Goal: Task Accomplishment & Management: Manage account settings

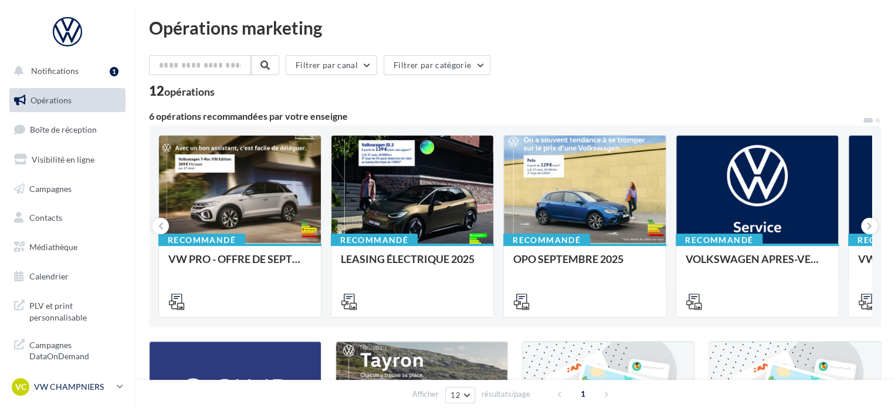
click at [80, 393] on div "VC VW CHAMPNIERS vw-cham-cou" at bounding box center [62, 387] width 100 height 18
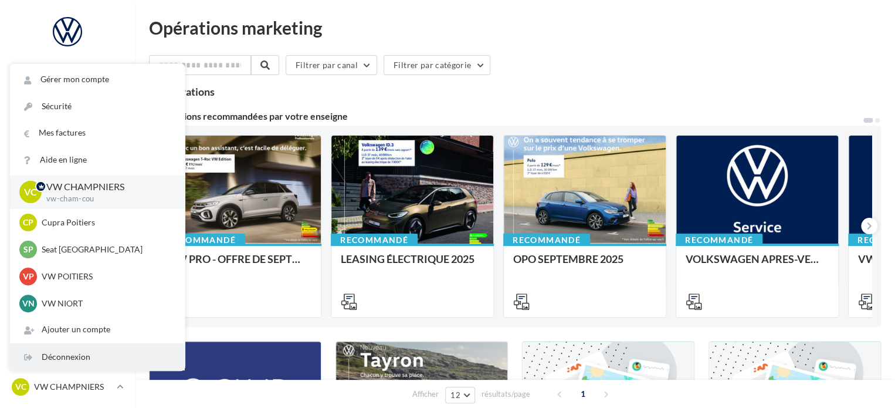
click at [85, 359] on div "Déconnexion" at bounding box center [97, 357] width 175 height 26
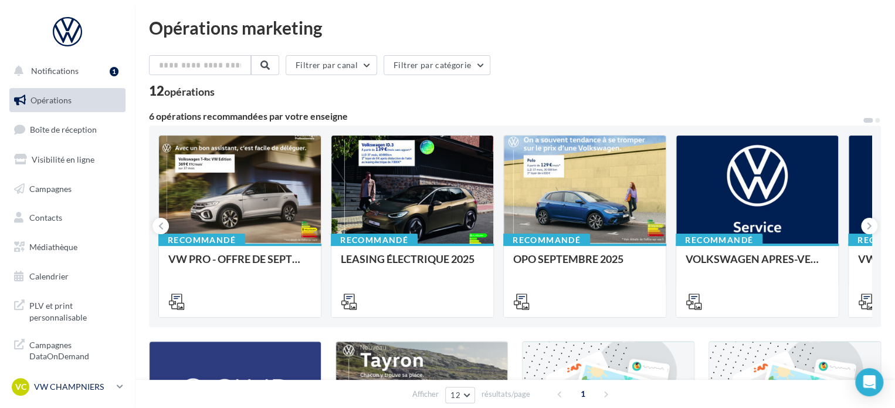
click at [104, 394] on div "VC VW CHAMPNIERS vw-cham-cou" at bounding box center [62, 387] width 100 height 18
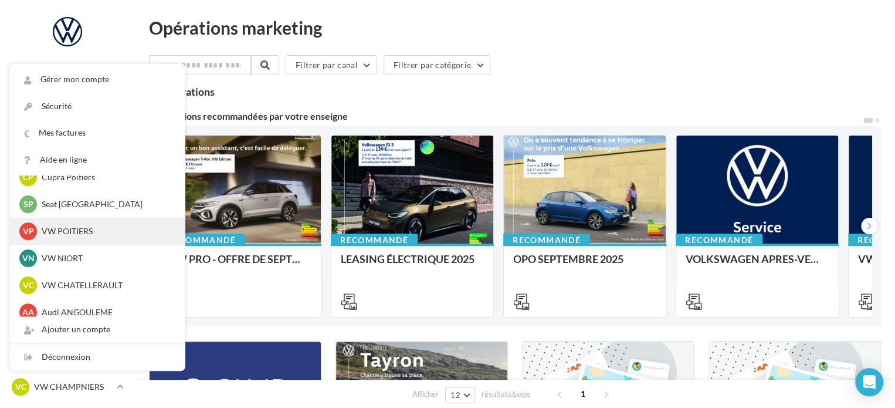
scroll to position [59, 0]
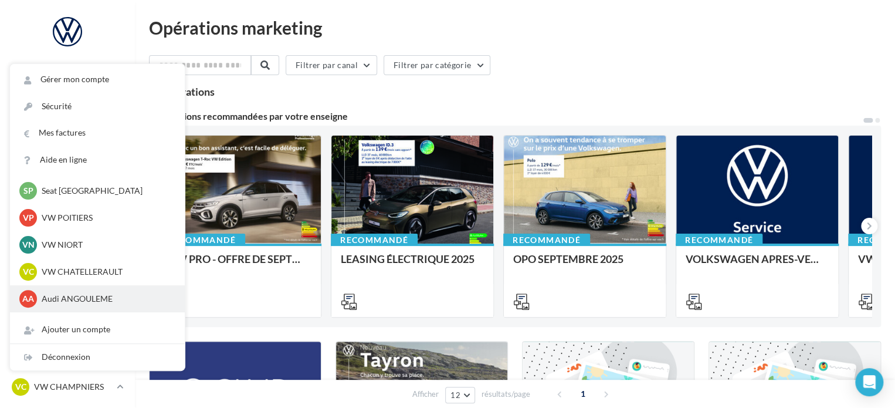
click at [110, 301] on p "Audi ANGOULEME" at bounding box center [106, 299] width 129 height 12
